Goal: Navigation & Orientation: Find specific page/section

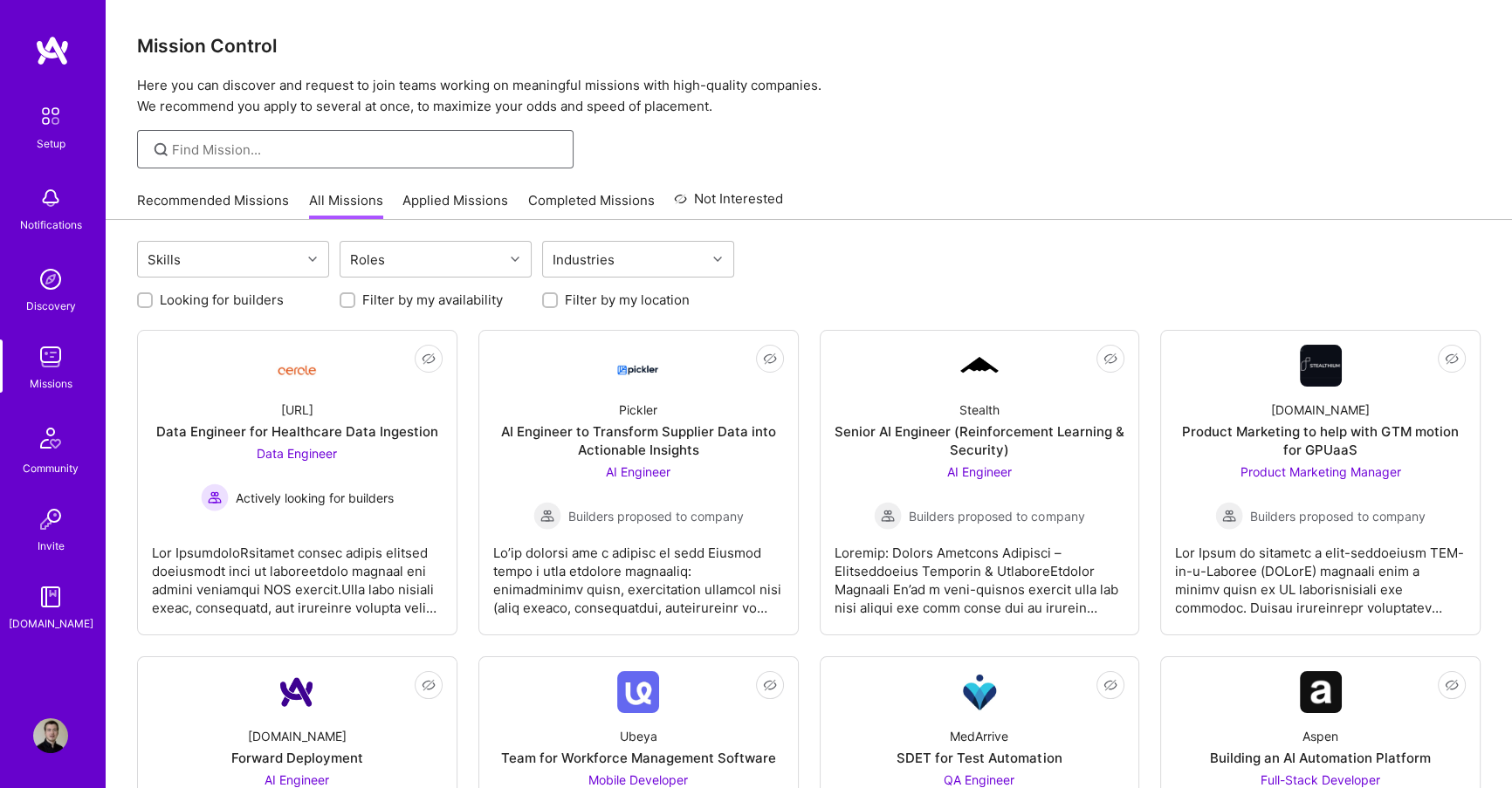
click at [440, 157] on input at bounding box center [366, 150] width 388 height 18
click at [431, 107] on p "Here you can discover and request to join teams working on meaningful missions …" at bounding box center [808, 97] width 1344 height 42
click at [390, 145] on input at bounding box center [366, 150] width 388 height 18
click at [366, 95] on p "Here you can discover and request to join teams working on meaningful missions …" at bounding box center [808, 97] width 1344 height 42
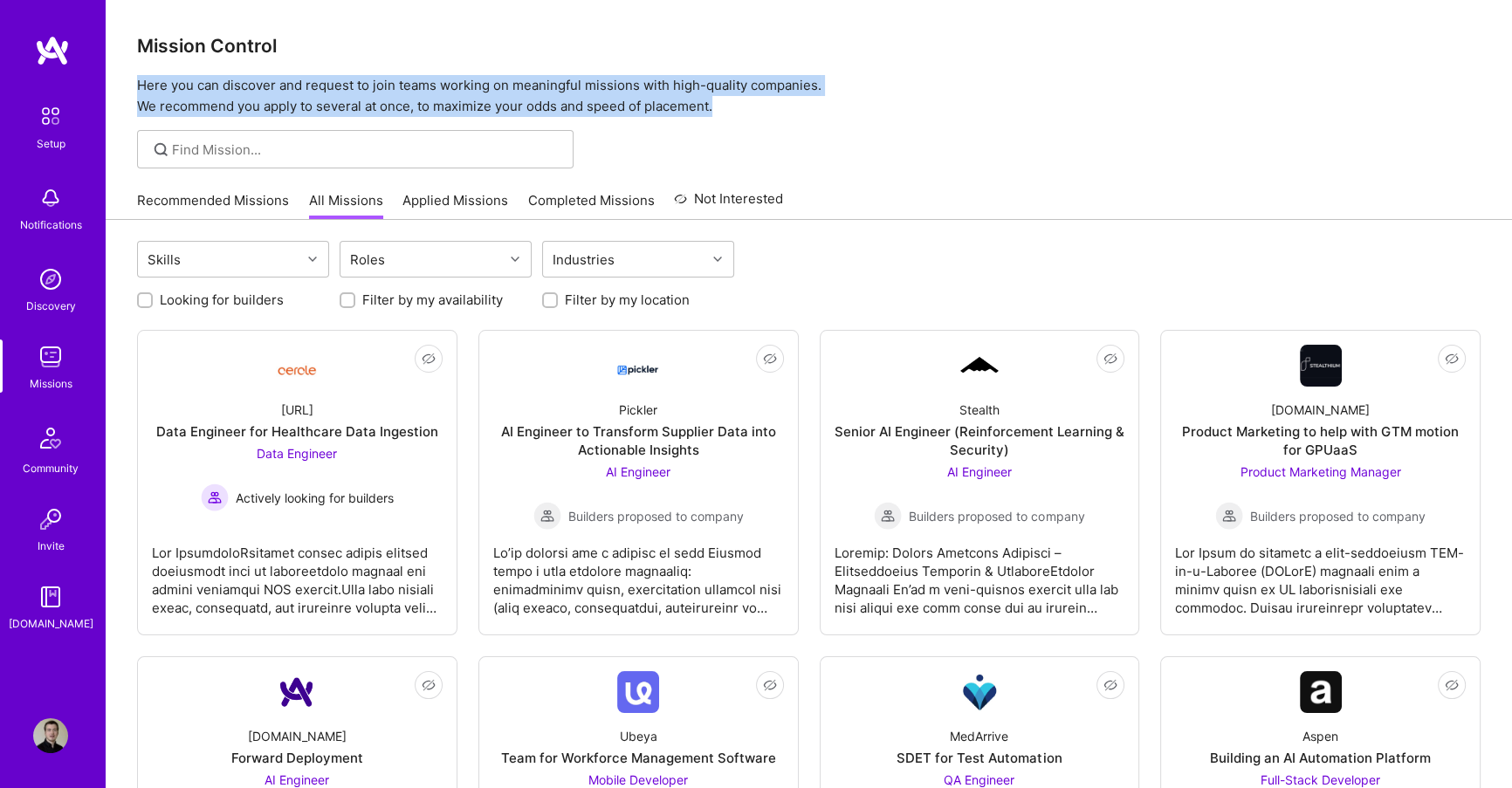
drag, startPoint x: 135, startPoint y: 82, endPoint x: 762, endPoint y: 113, distance: 627.8
click at [762, 113] on p "Here you can discover and request to join teams working on meaningful missions …" at bounding box center [808, 97] width 1344 height 42
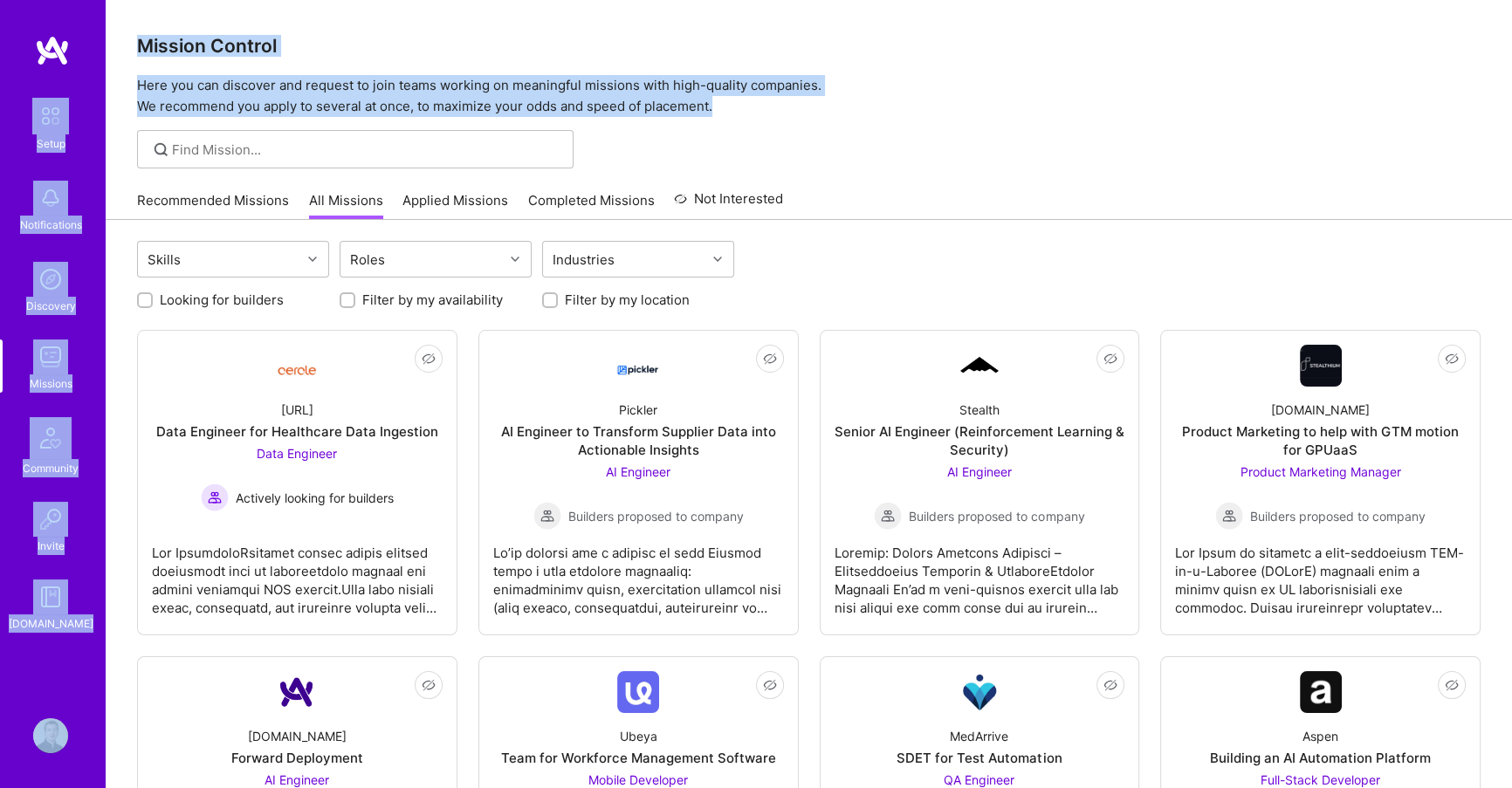
drag, startPoint x: 750, startPoint y: 107, endPoint x: 67, endPoint y: 97, distance: 683.1
click at [137, 81] on p "Here you can discover and request to join teams working on meaningful missions …" at bounding box center [808, 97] width 1344 height 42
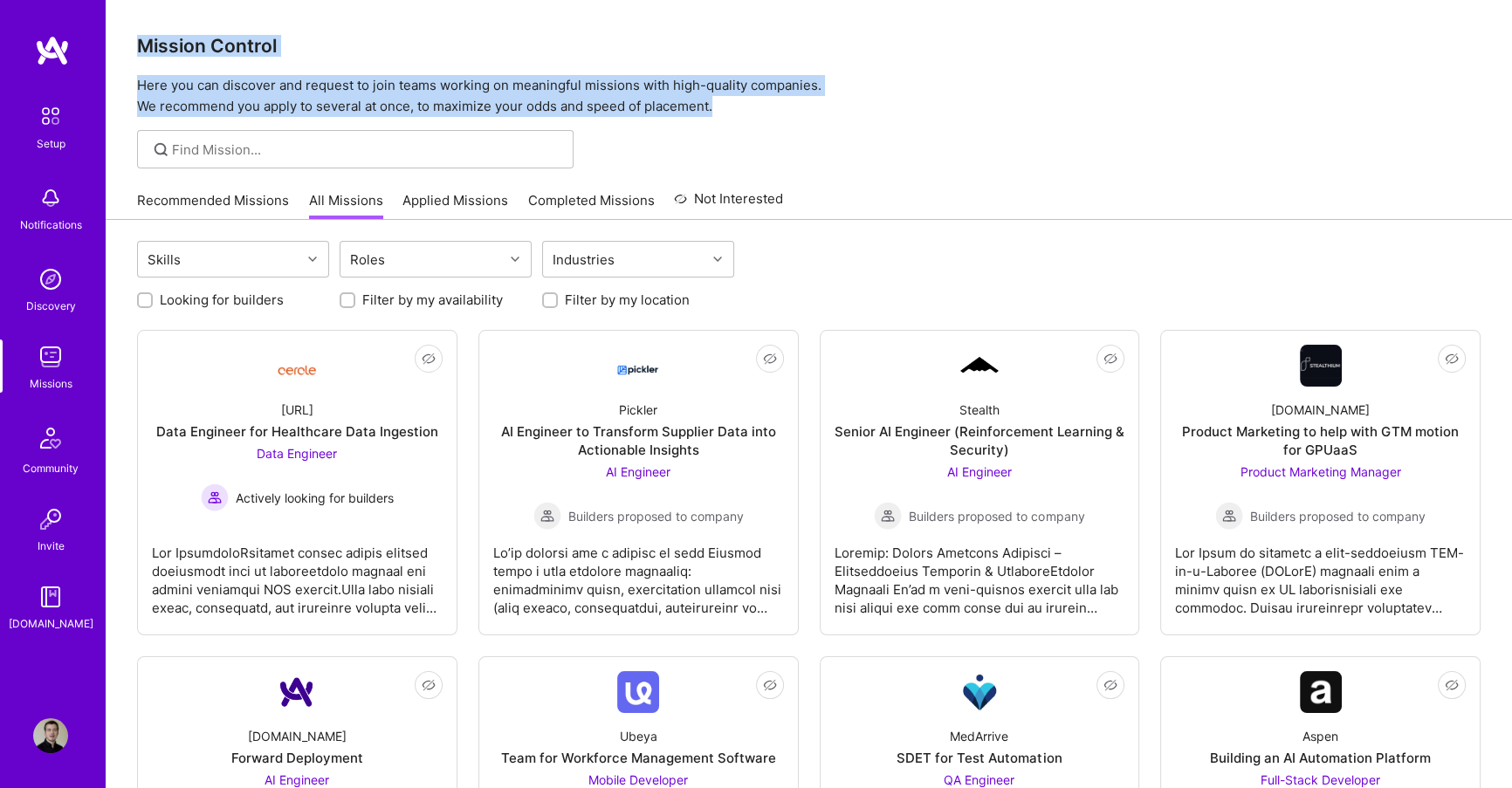
drag, startPoint x: 134, startPoint y: 40, endPoint x: 788, endPoint y: 108, distance: 657.5
click at [788, 108] on div "Mission Control Here you can discover and request to join teams working on mean…" at bounding box center [808, 58] width 1406 height 117
click at [788, 108] on p "Here you can discover and request to join teams working on meaningful missions …" at bounding box center [808, 97] width 1344 height 42
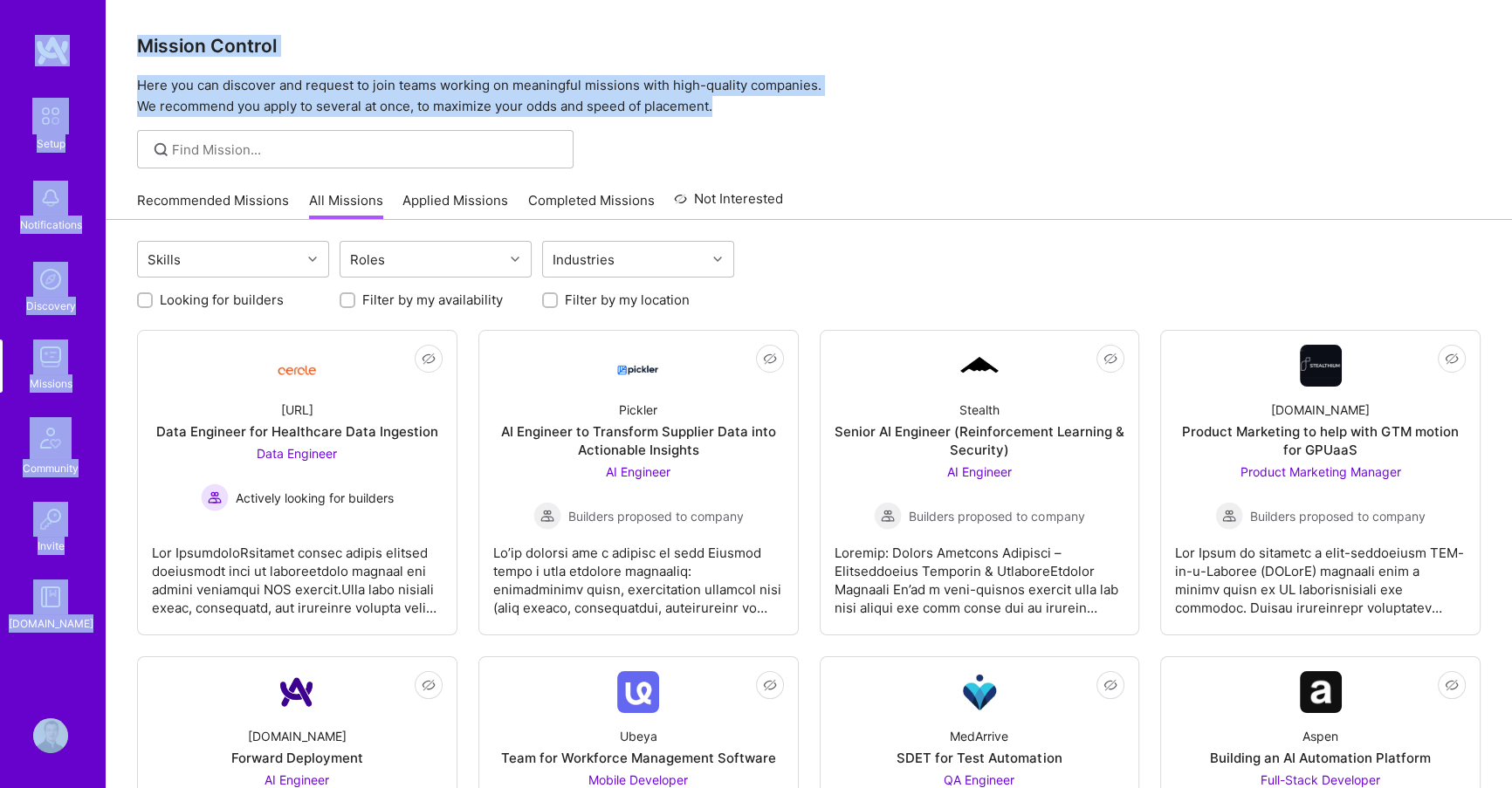
drag, startPoint x: 788, startPoint y: 108, endPoint x: 8, endPoint y: 56, distance: 781.7
click at [179, 31] on div "Mission Control Here you can discover and request to join teams working on mean…" at bounding box center [808, 58] width 1406 height 117
